Goal: Task Accomplishment & Management: Use online tool/utility

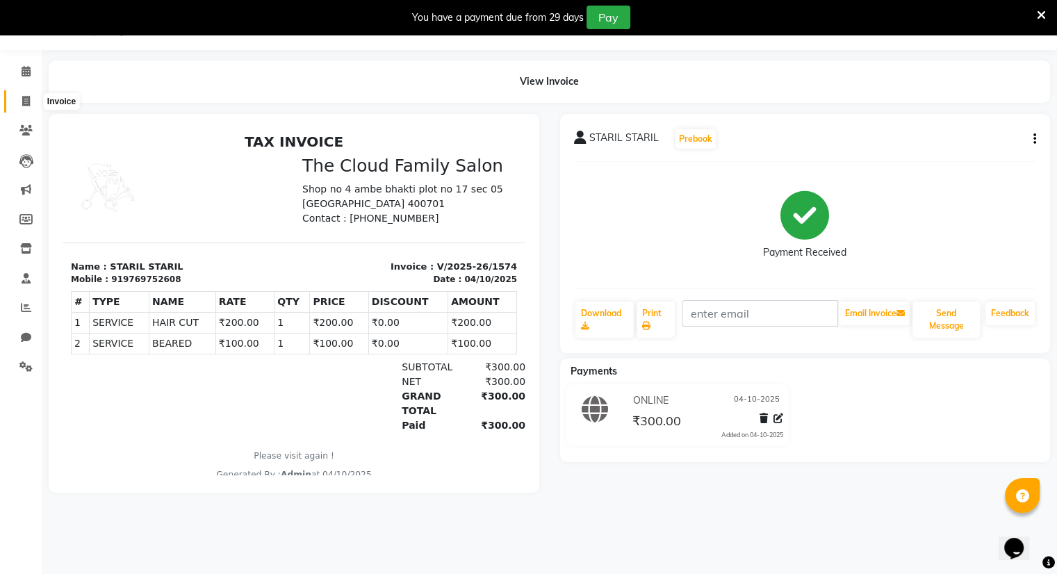
click at [24, 99] on icon at bounding box center [26, 101] width 8 height 10
select select "8444"
select select "service"
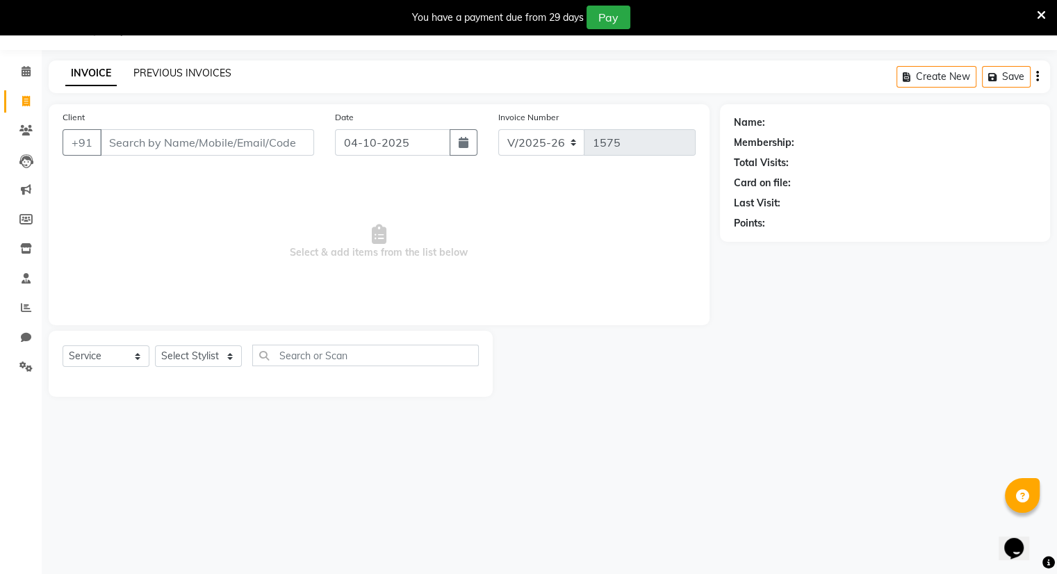
click at [186, 73] on link "PREVIOUS INVOICES" at bounding box center [182, 73] width 98 height 13
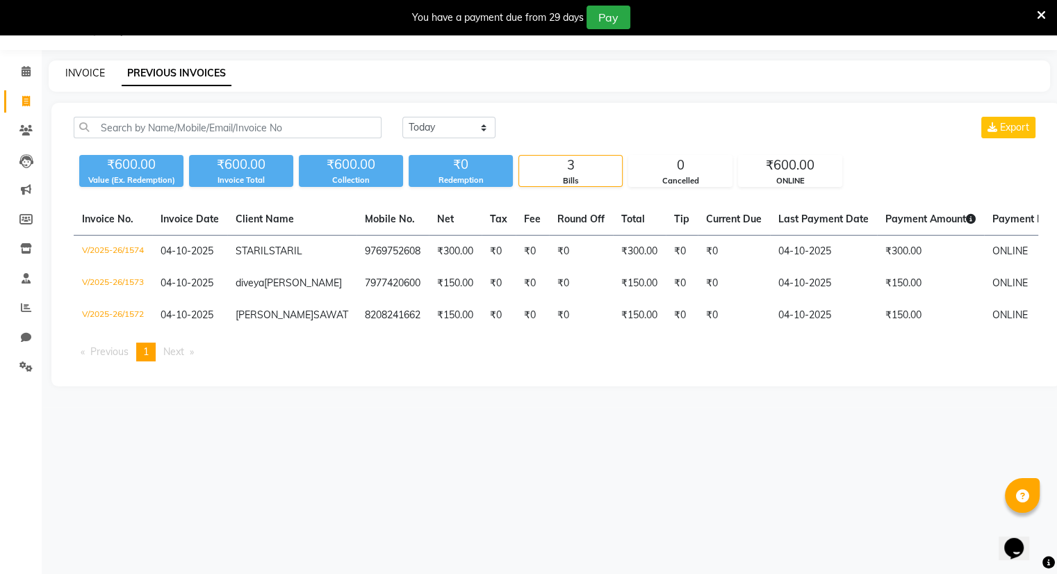
click at [79, 74] on link "INVOICE" at bounding box center [85, 73] width 40 height 13
select select "service"
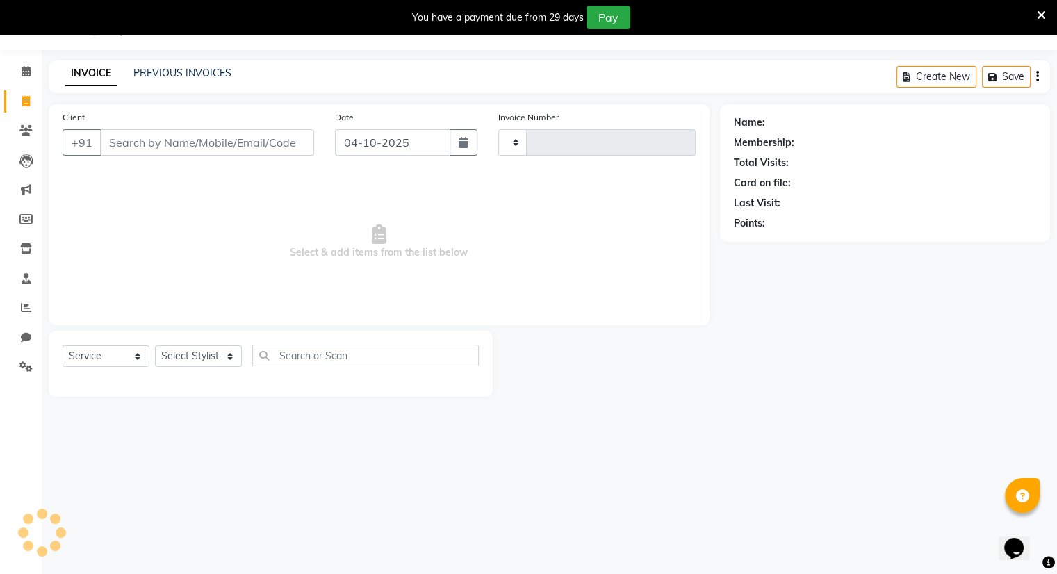
type input "1575"
select select "8444"
click at [150, 76] on link "PREVIOUS INVOICES" at bounding box center [182, 73] width 98 height 13
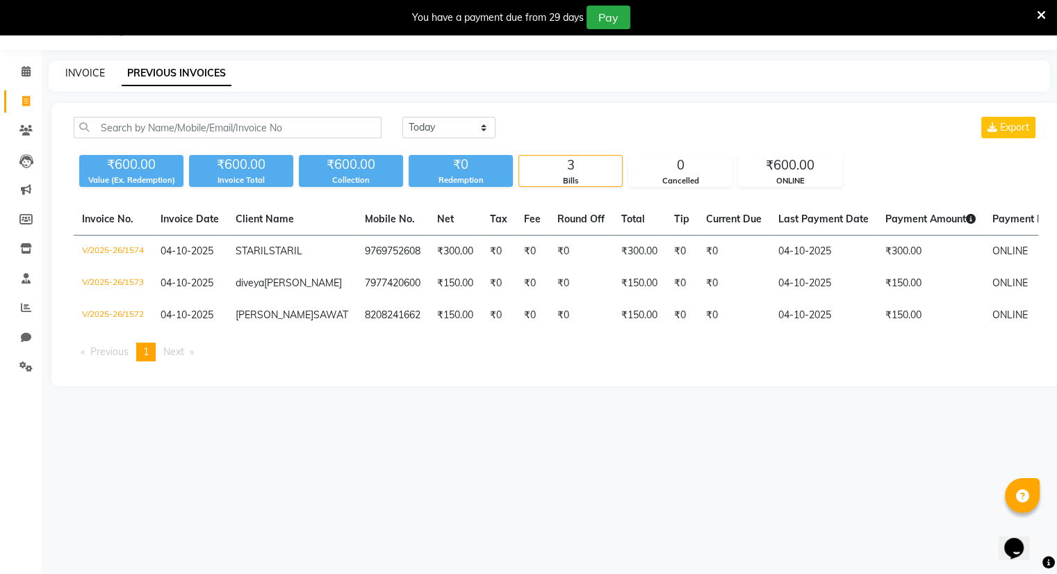
click at [79, 75] on link "INVOICE" at bounding box center [85, 73] width 40 height 13
select select "8444"
select select "service"
